Goal: Complete application form

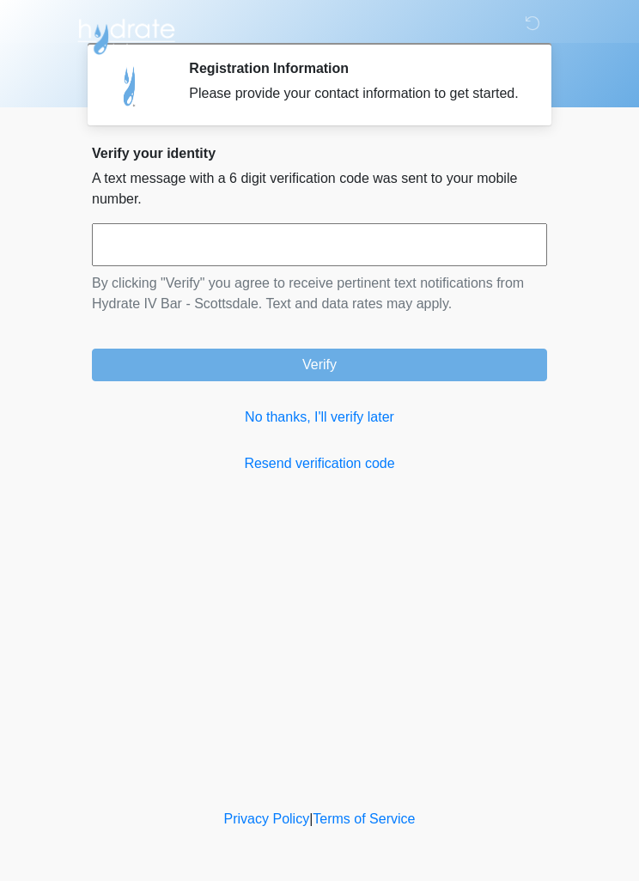
click at [354, 252] on input "text" at bounding box center [319, 244] width 455 height 43
type input "******"
click at [266, 381] on button "Verify" at bounding box center [319, 364] width 455 height 33
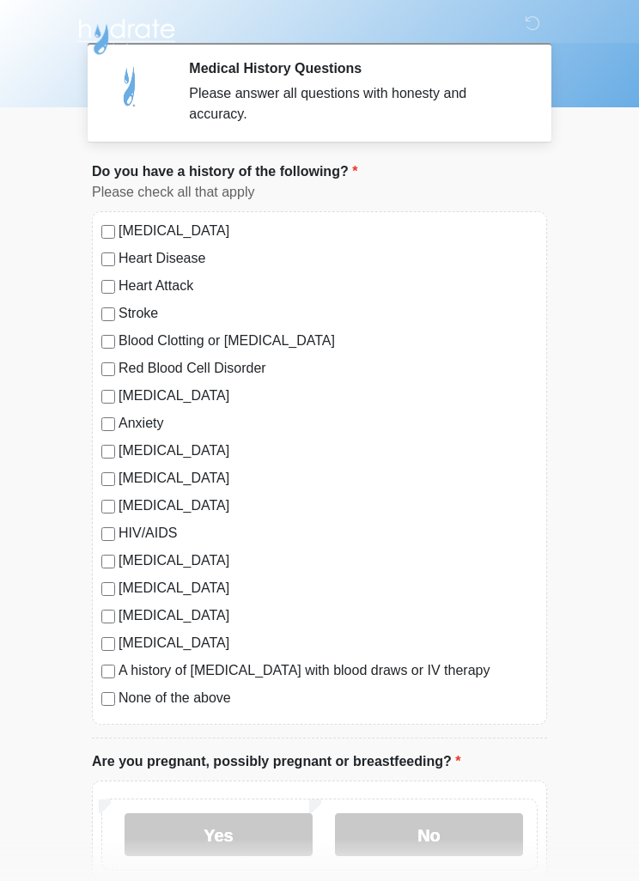
click at [185, 703] on label "None of the above" at bounding box center [327, 698] width 419 height 21
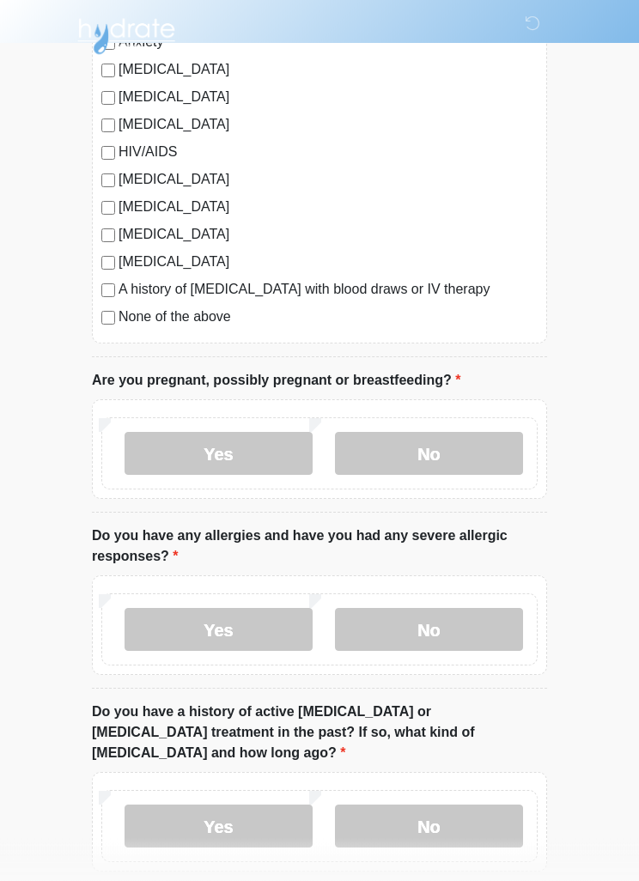
scroll to position [389, 0]
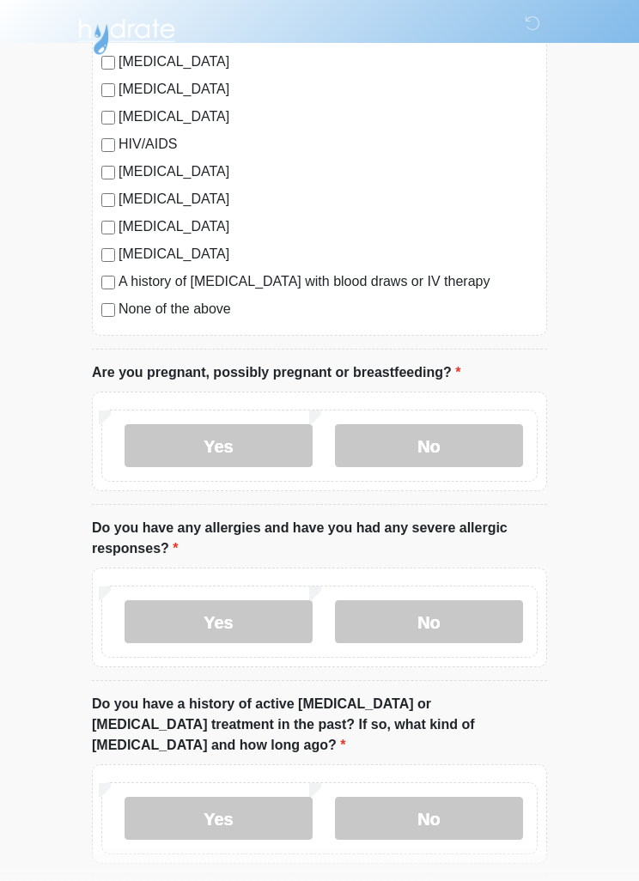
click at [421, 442] on label "No" at bounding box center [429, 445] width 188 height 43
click at [227, 611] on label "Yes" at bounding box center [218, 621] width 188 height 43
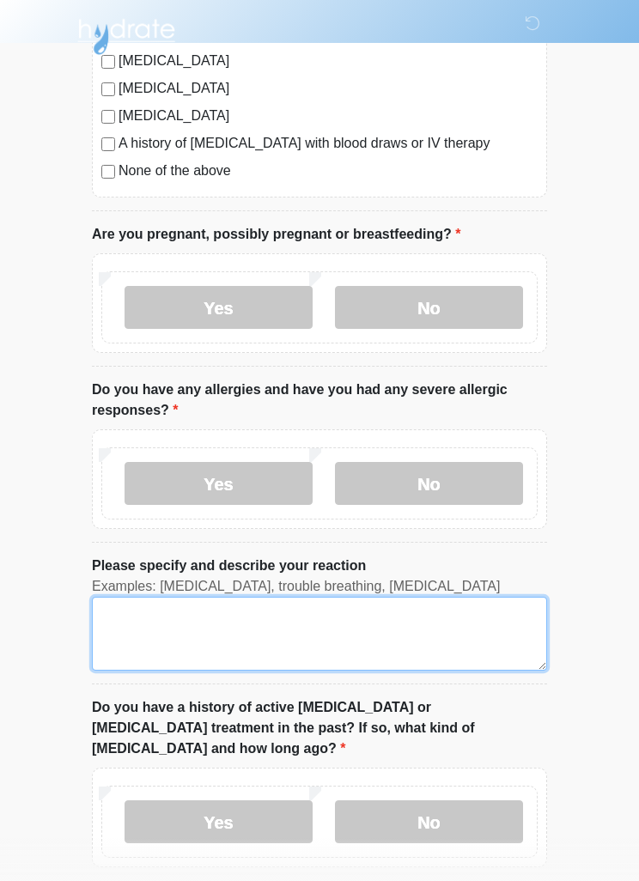
click at [219, 628] on textarea "Please specify and describe your reaction" at bounding box center [319, 634] width 455 height 74
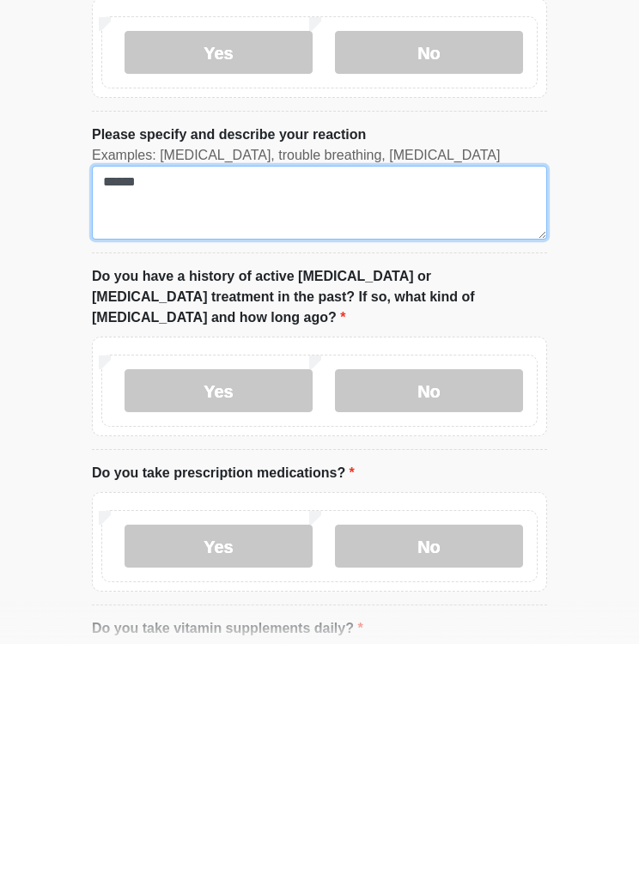
type textarea "*****"
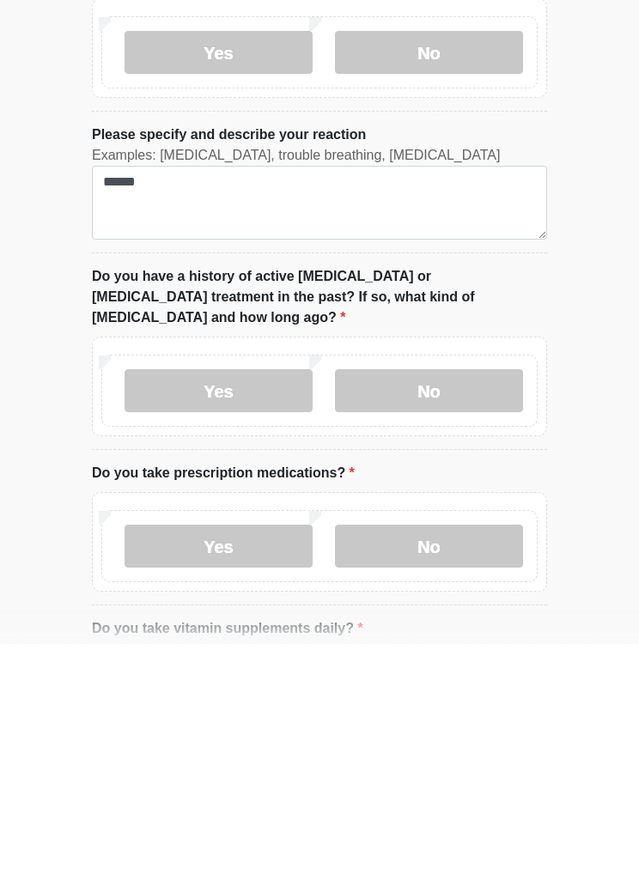
click at [427, 606] on label "No" at bounding box center [429, 627] width 188 height 43
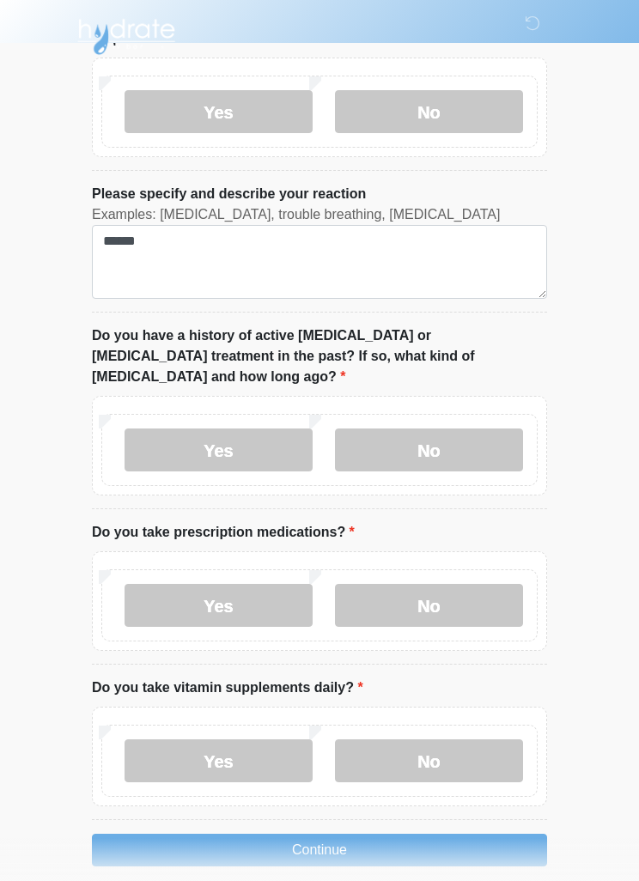
click at [443, 584] on label "No" at bounding box center [429, 605] width 188 height 43
click at [185, 739] on label "Yes" at bounding box center [218, 760] width 188 height 43
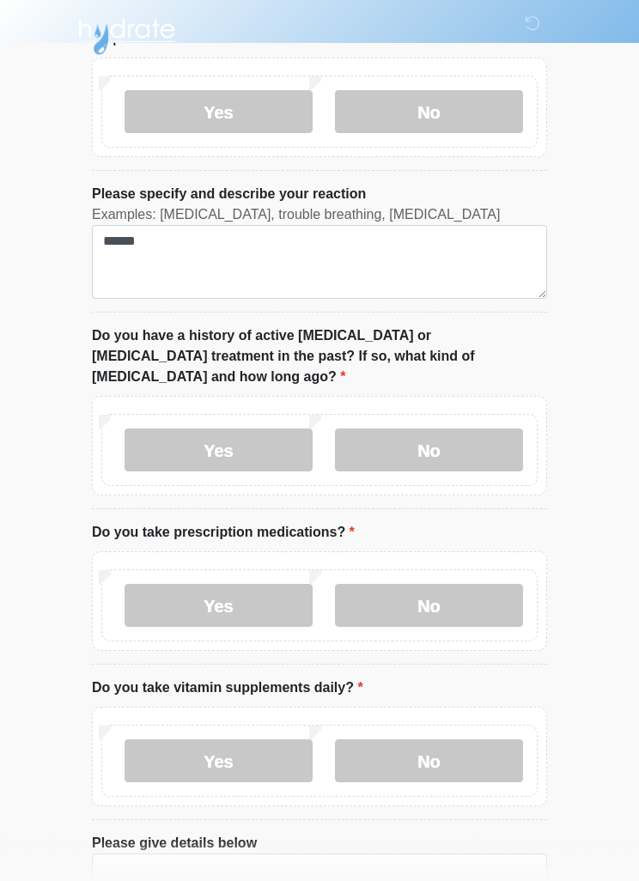
scroll to position [1019, 0]
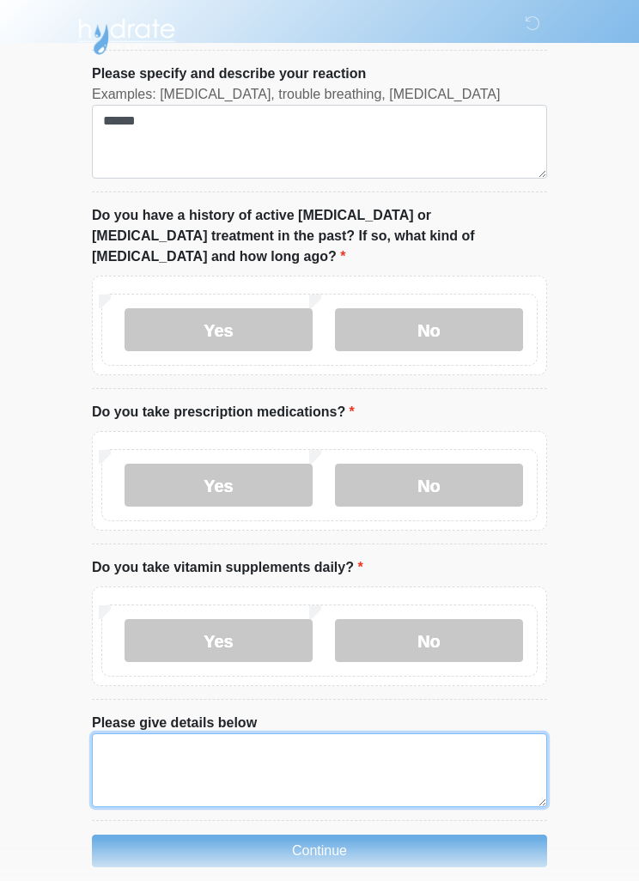
click at [397, 761] on textarea "Please give details below" at bounding box center [319, 770] width 455 height 74
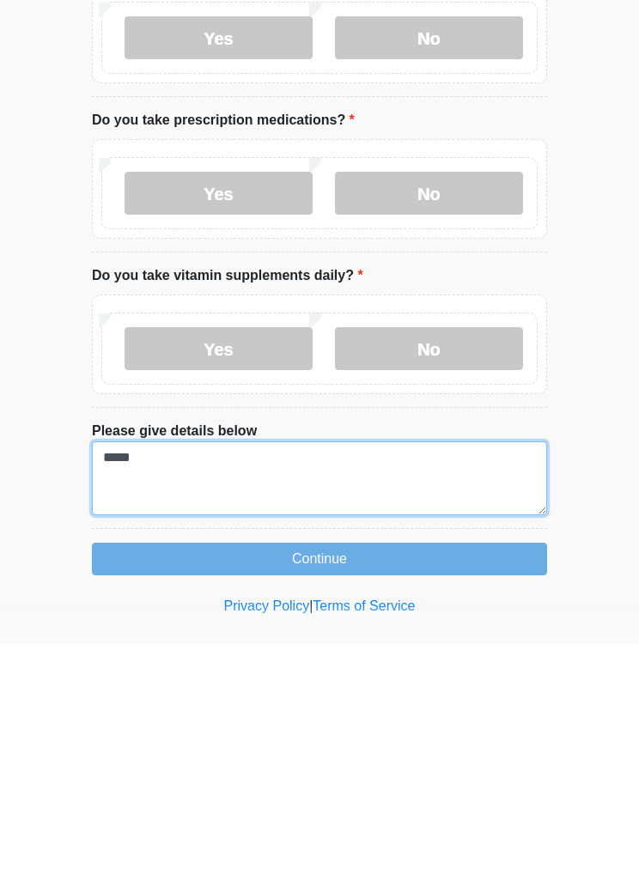
type textarea "****"
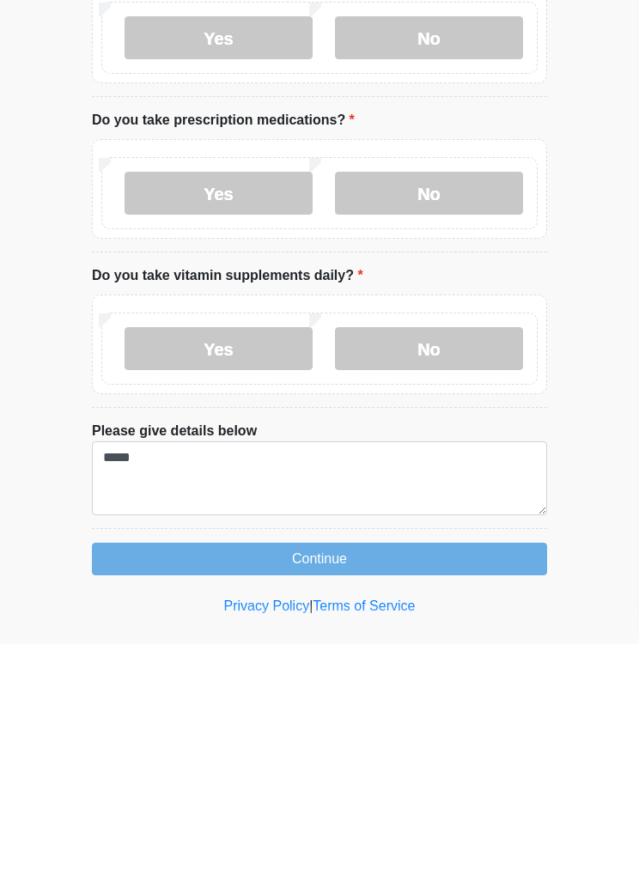
click at [350, 779] on button "Continue" at bounding box center [319, 795] width 455 height 33
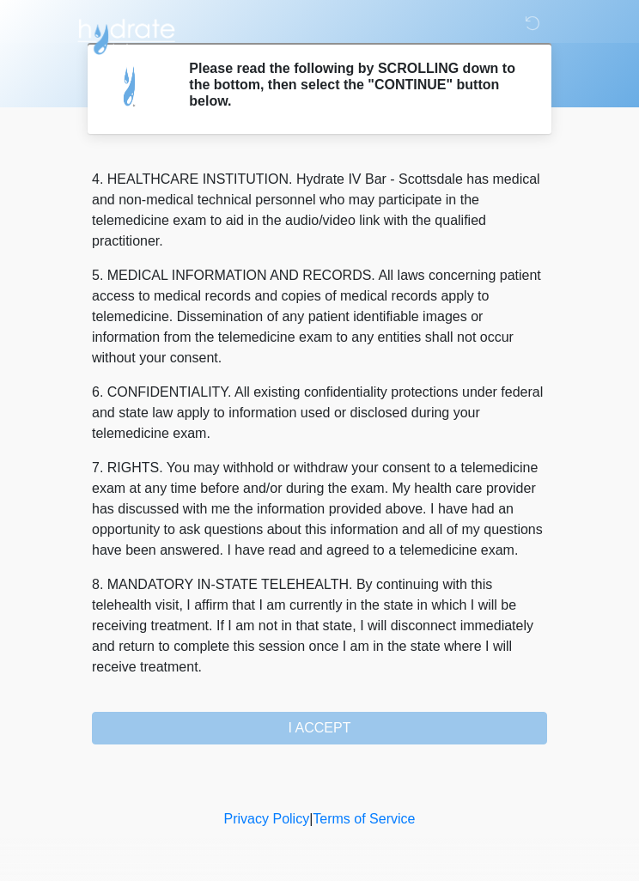
scroll to position [479, 0]
click at [329, 739] on button "I ACCEPT" at bounding box center [319, 728] width 455 height 33
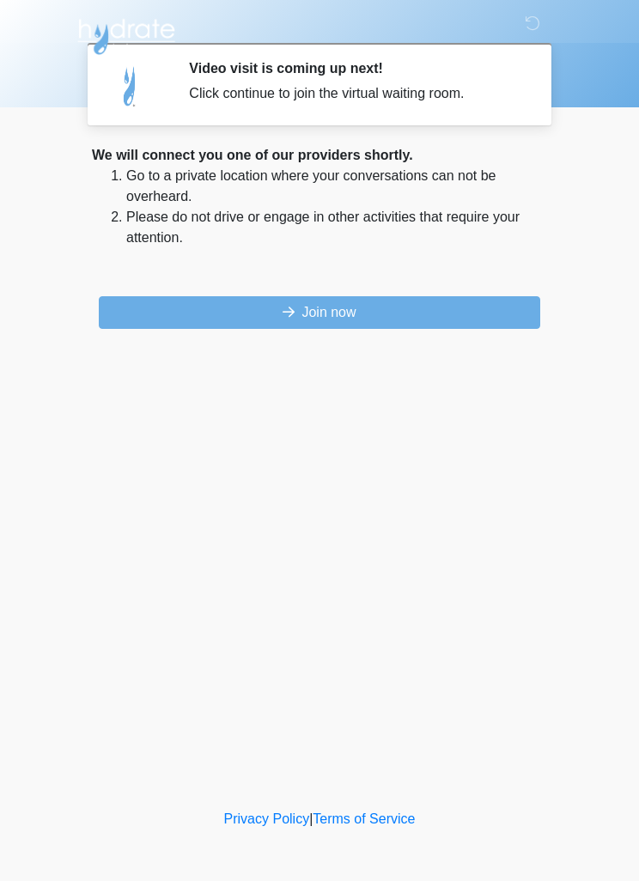
click at [354, 304] on button "Join now" at bounding box center [319, 312] width 441 height 33
